Goal: Task Accomplishment & Management: Manage account settings

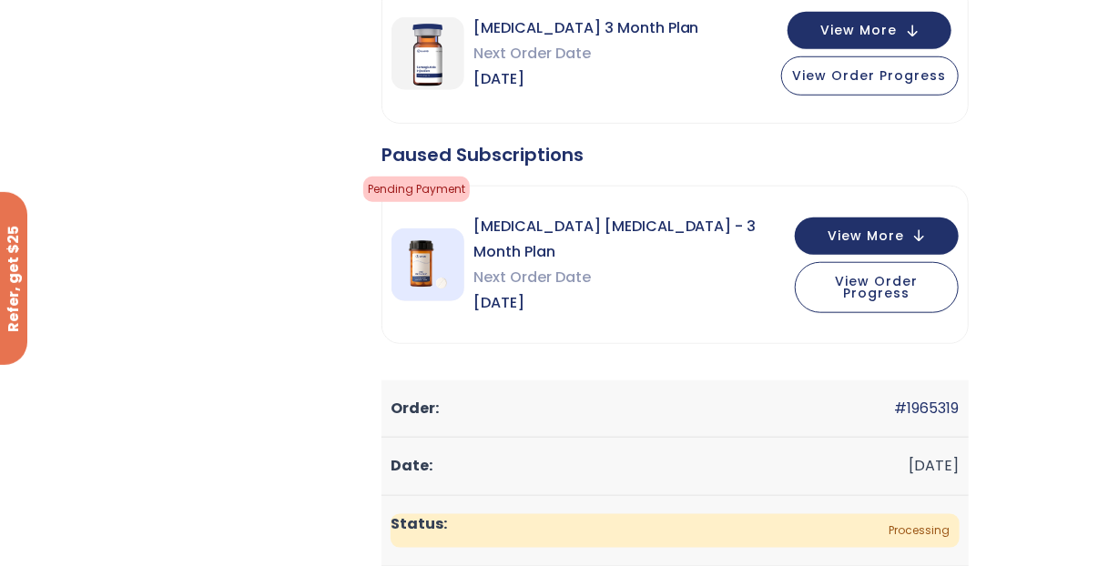
scroll to position [546, 0]
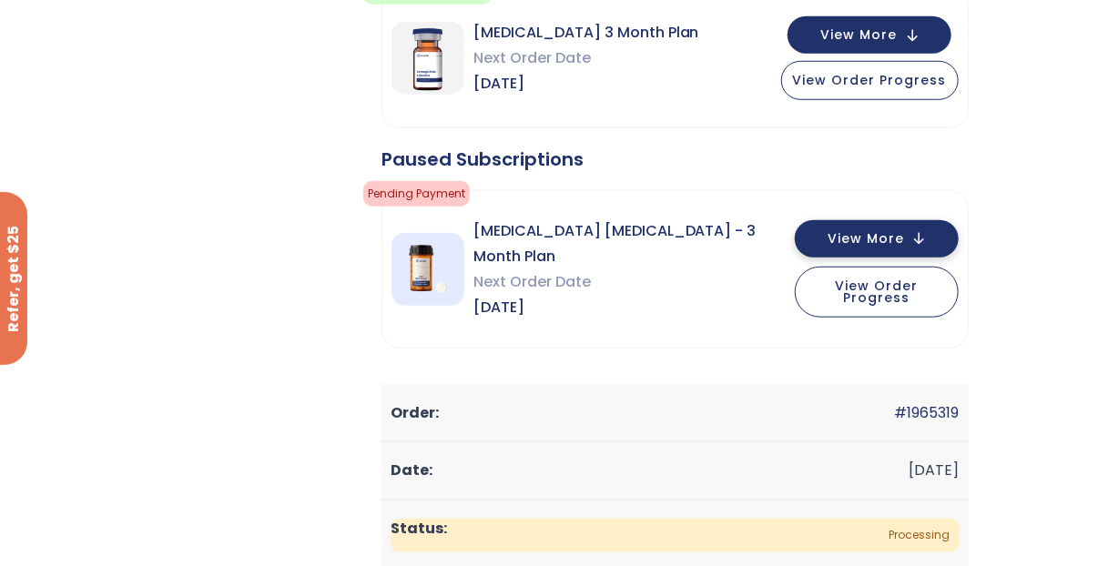
click at [874, 235] on span "View More" at bounding box center [865, 239] width 76 height 12
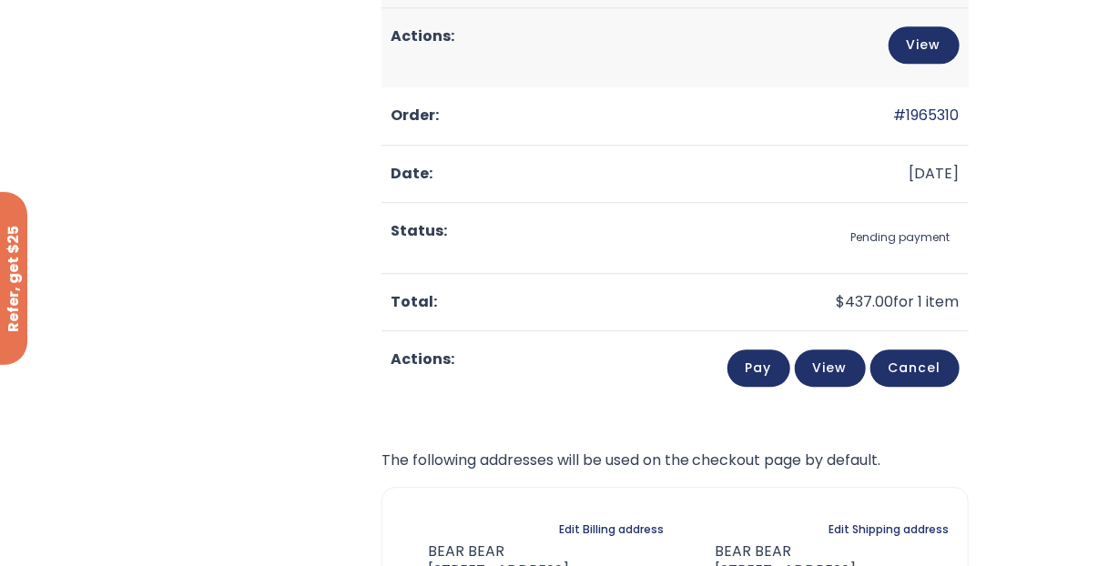
scroll to position [2002, 0]
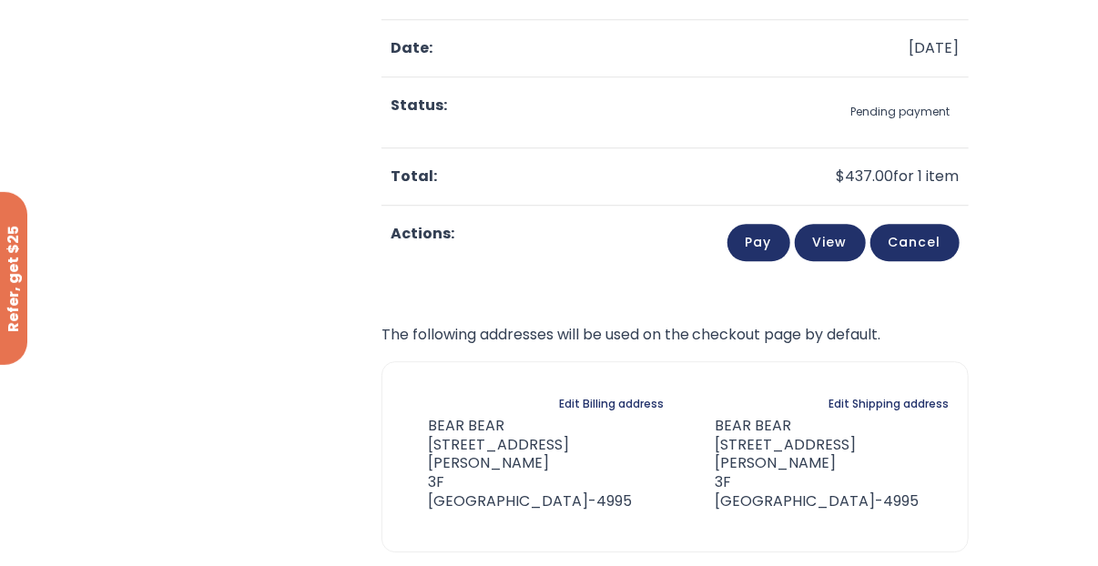
click at [911, 231] on link "Cancel" at bounding box center [914, 242] width 89 height 37
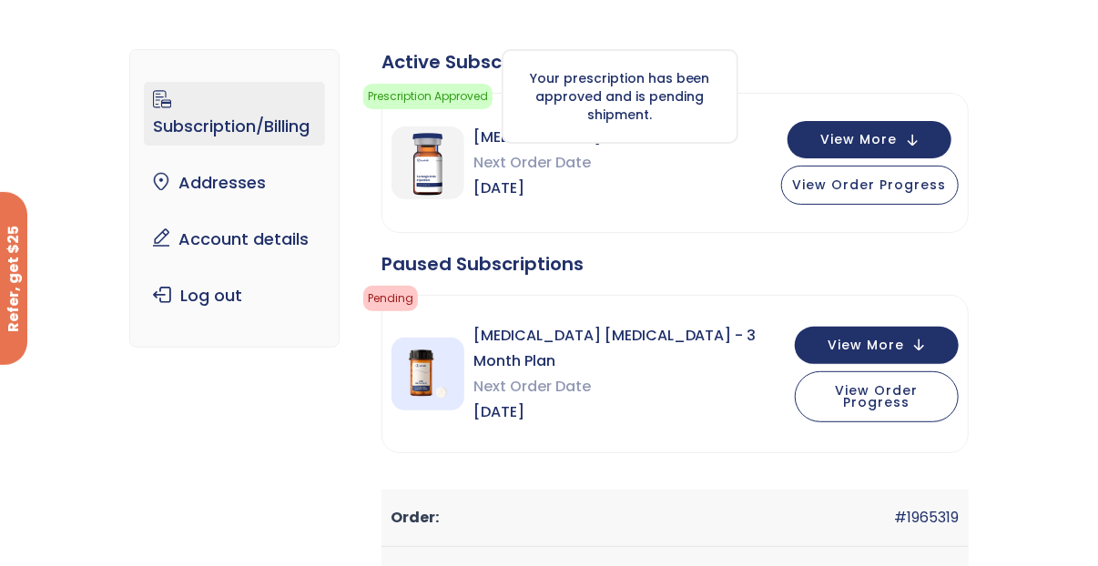
scroll to position [273, 0]
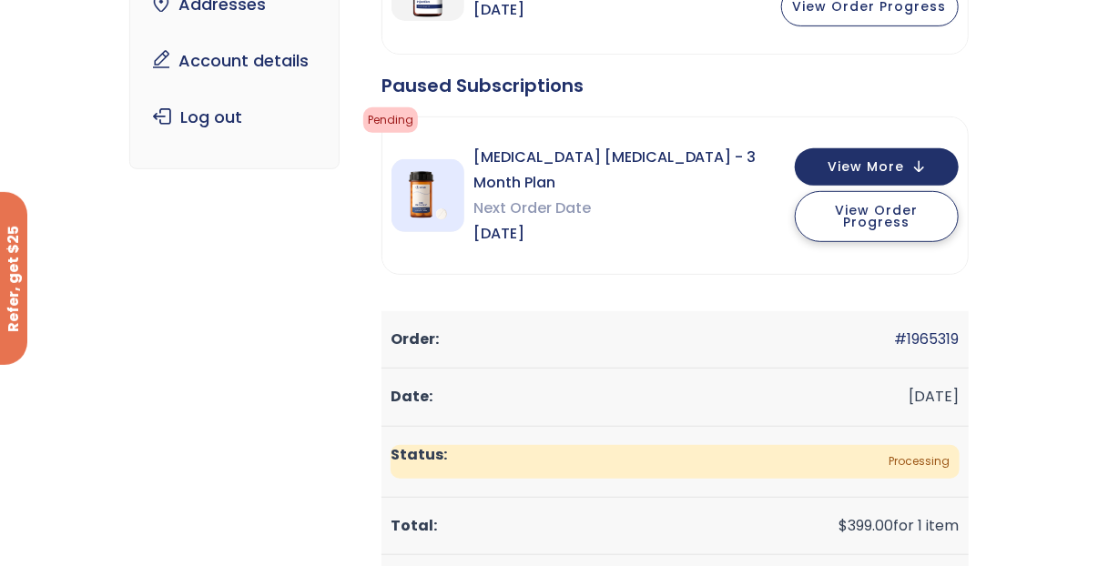
click at [864, 209] on span "View Order Progress" at bounding box center [876, 216] width 83 height 30
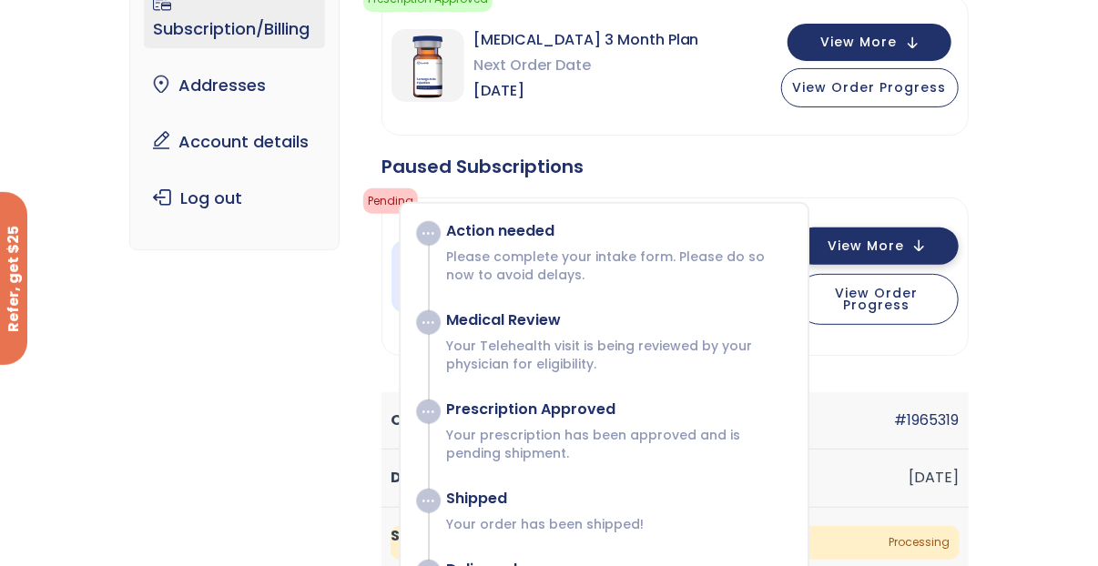
scroll to position [182, 0]
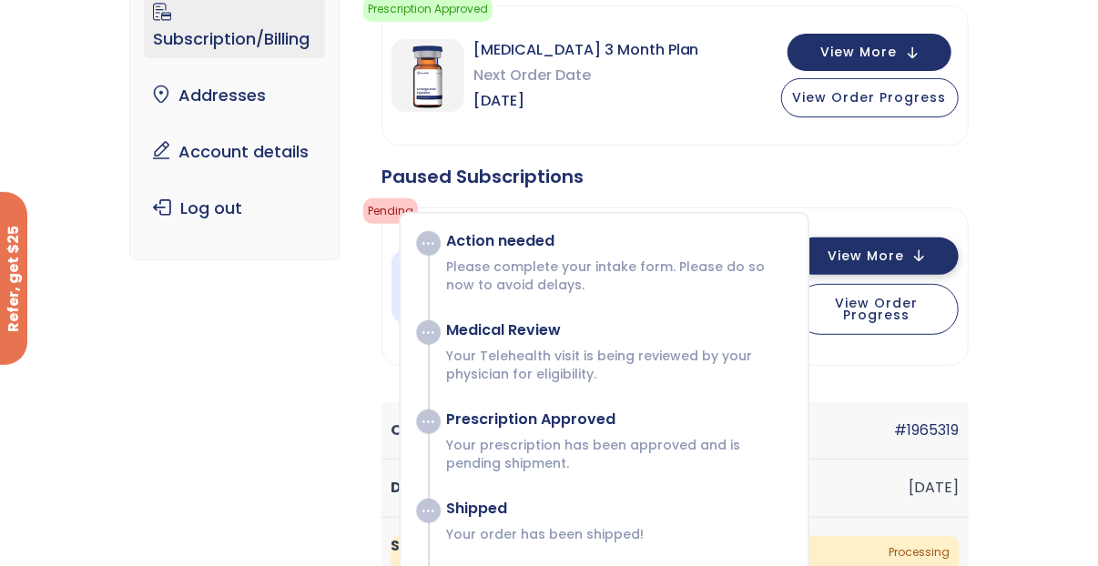
click at [894, 259] on button "View More" at bounding box center [877, 256] width 164 height 37
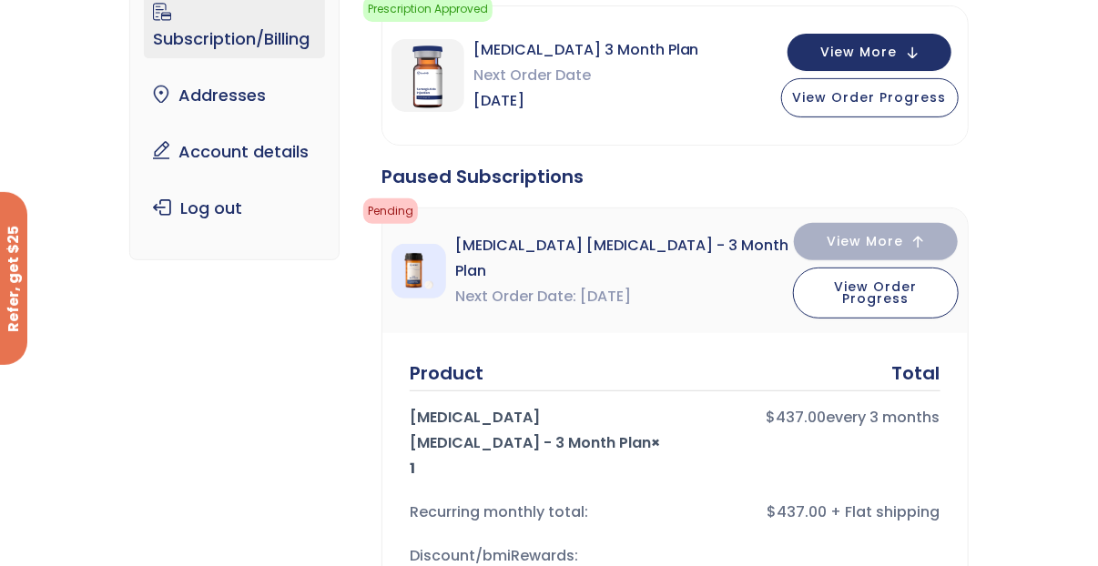
scroll to position [0, 0]
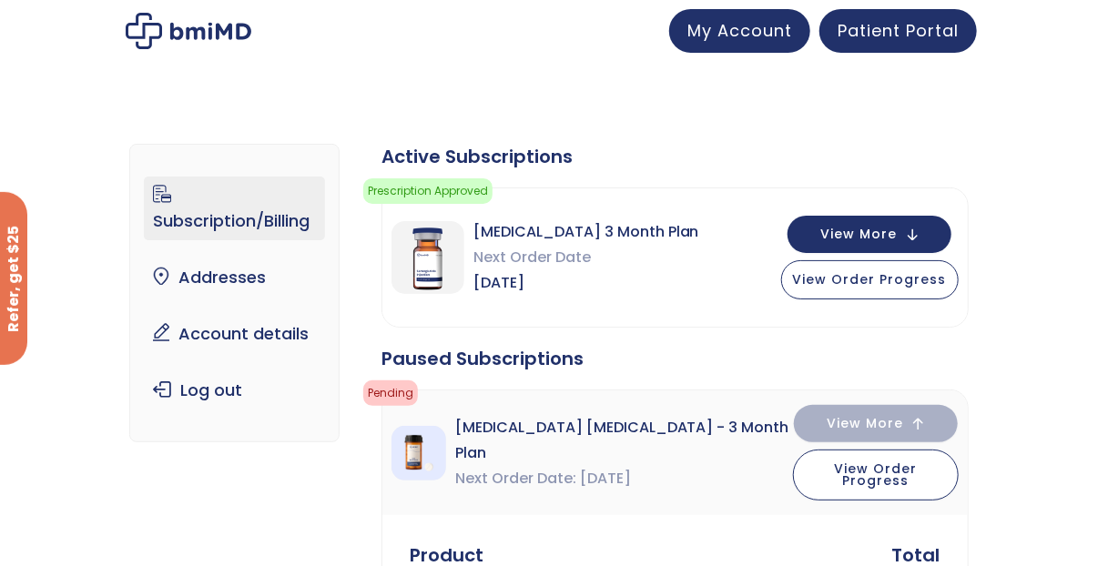
click at [675, 266] on div "[MEDICAL_DATA] 3 Month Plan Next Order Date [DATE] View More View Order Progress" at bounding box center [674, 257] width 585 height 138
click at [861, 278] on span "View Order Progress" at bounding box center [870, 277] width 154 height 18
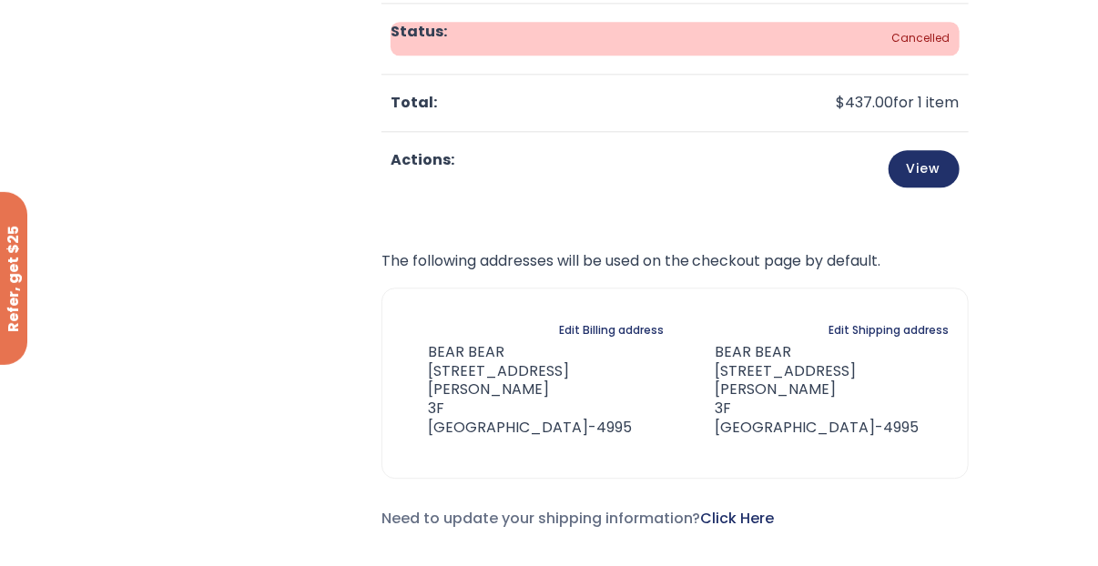
scroll to position [2184, 0]
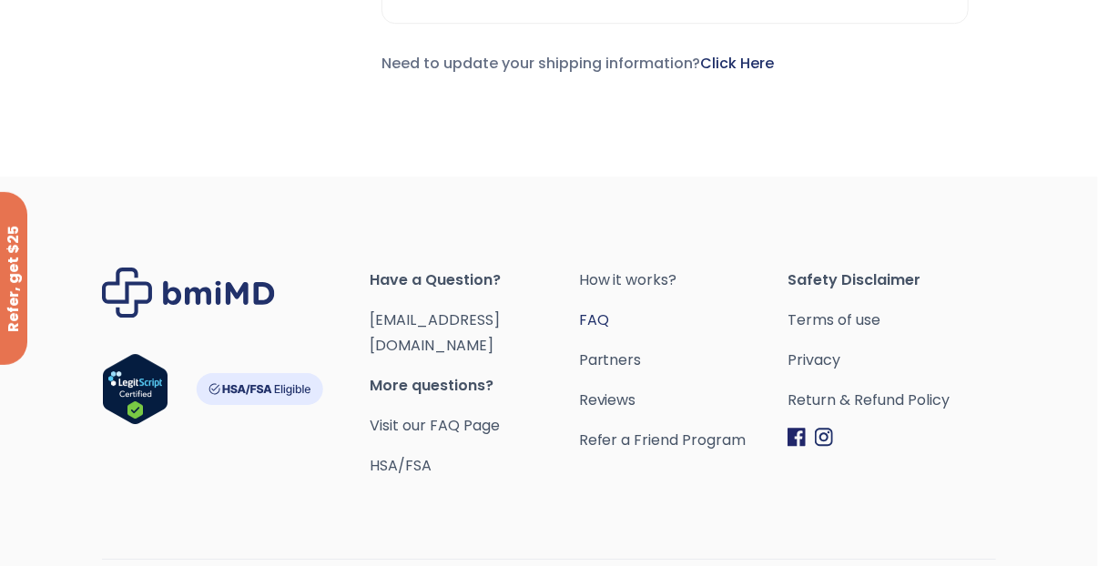
click at [613, 308] on link "FAQ" at bounding box center [683, 320] width 208 height 25
